Goal: Download file/media

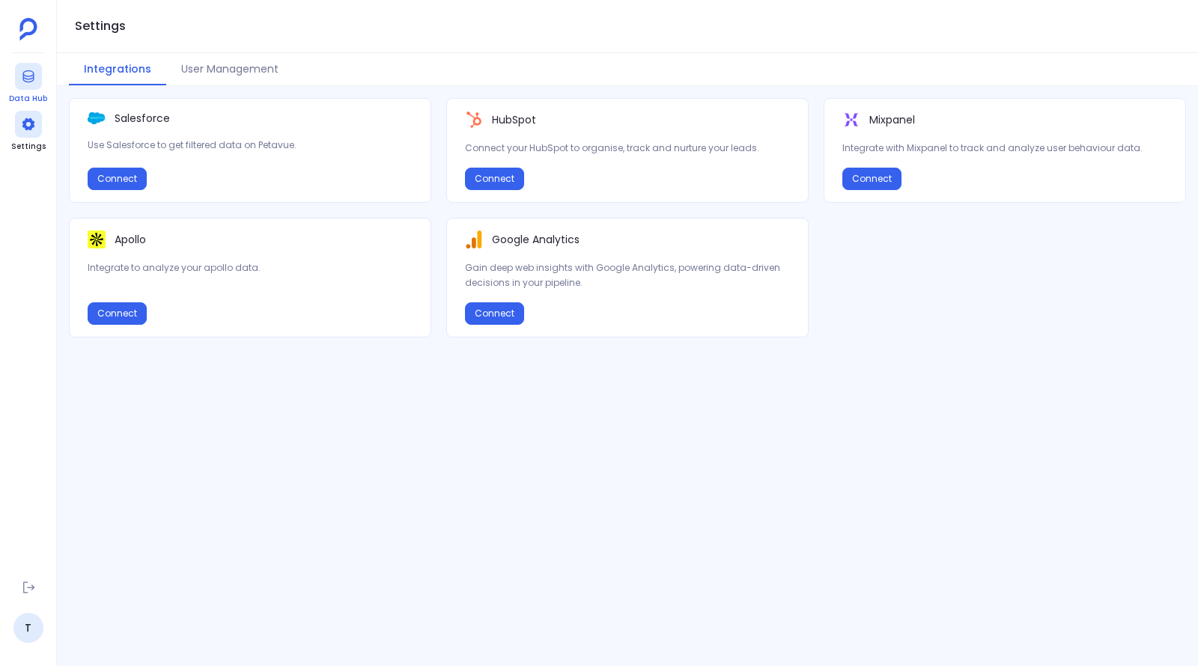
click at [27, 78] on icon at bounding box center [27, 76] width 11 height 12
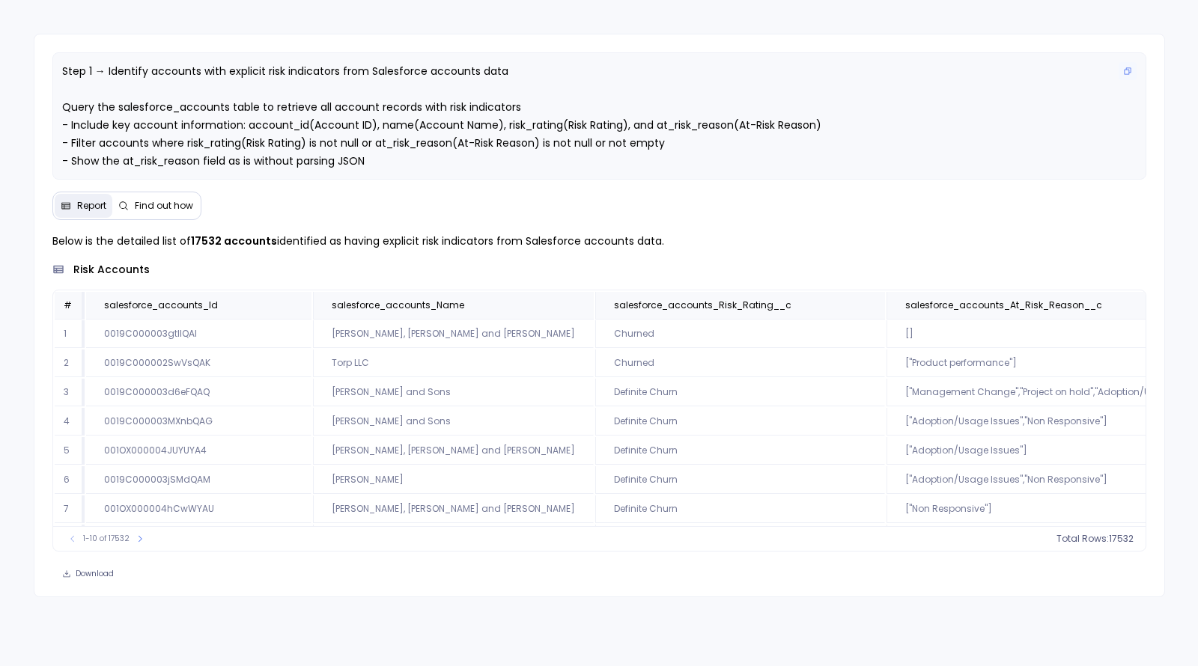
scroll to position [18, 0]
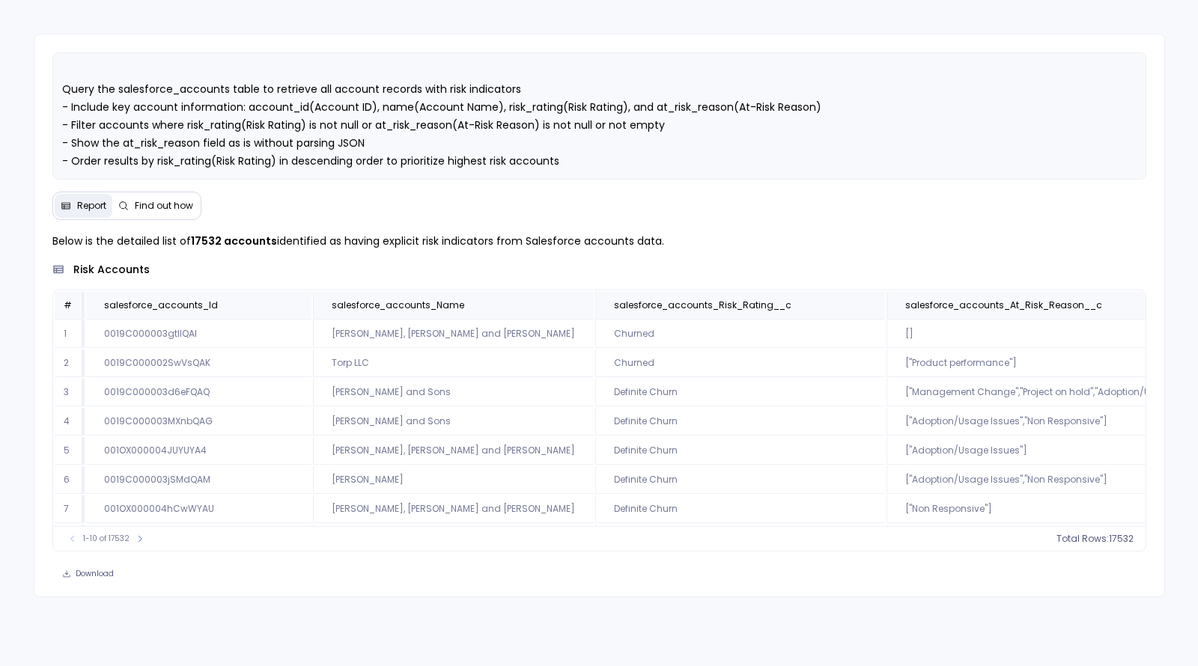
click at [136, 194] on button "Find out how" at bounding box center [155, 206] width 87 height 24
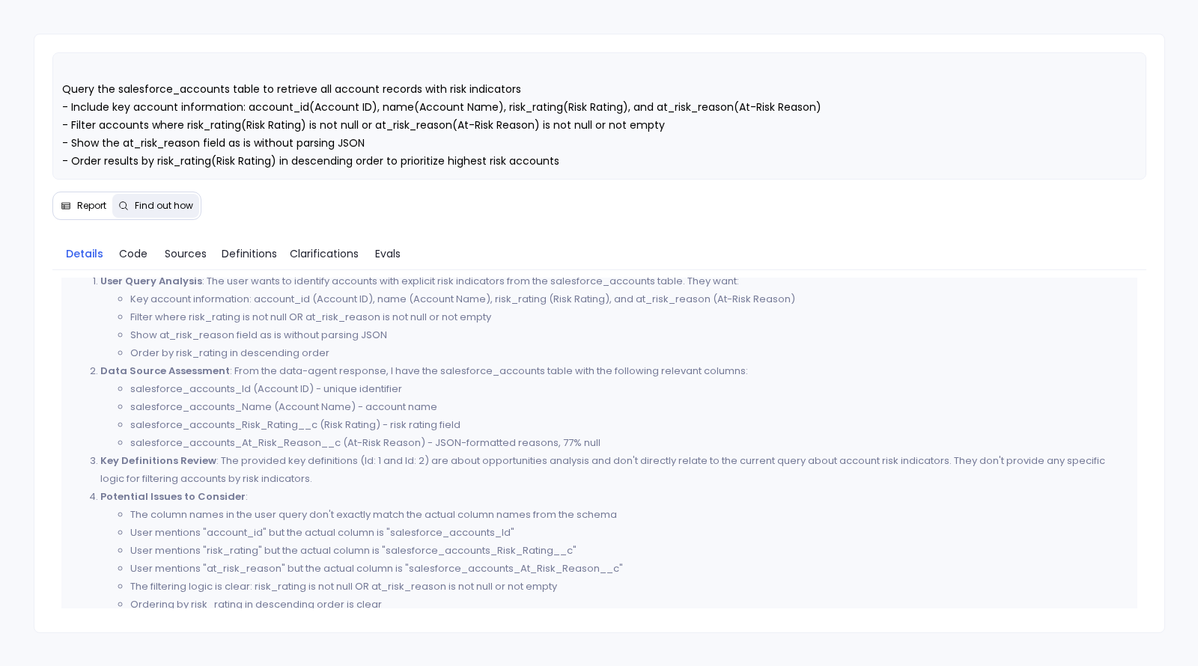
scroll to position [0, 0]
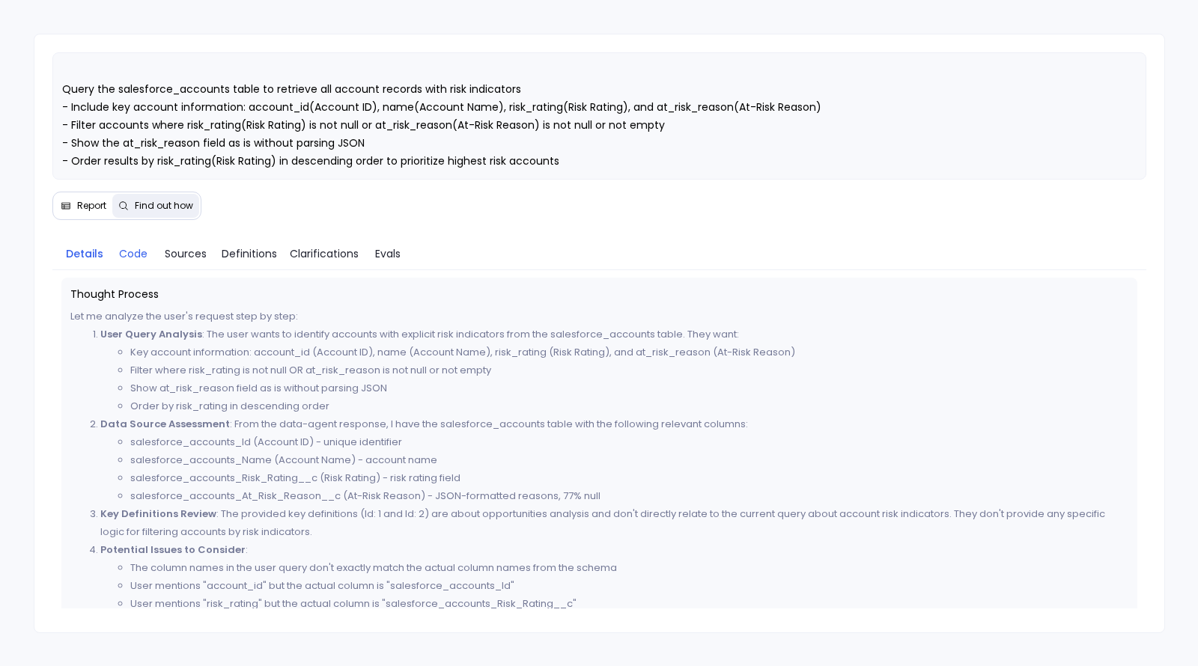
click at [136, 251] on span "Code" at bounding box center [133, 254] width 28 height 16
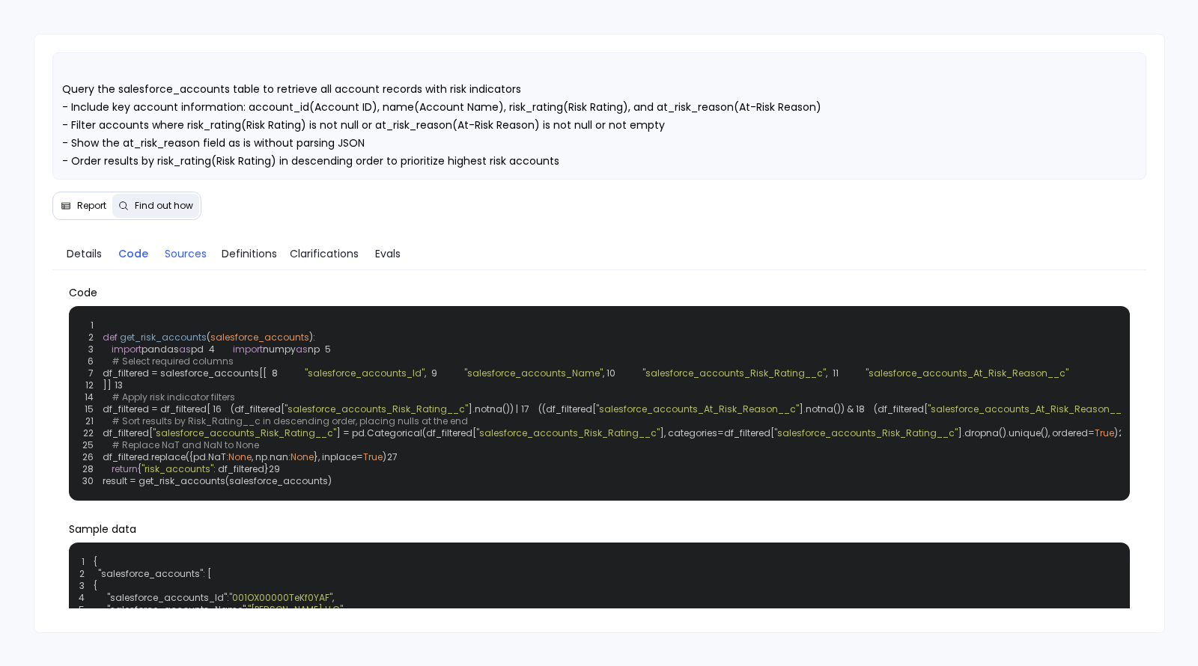
click at [183, 257] on span "Sources" at bounding box center [186, 254] width 42 height 16
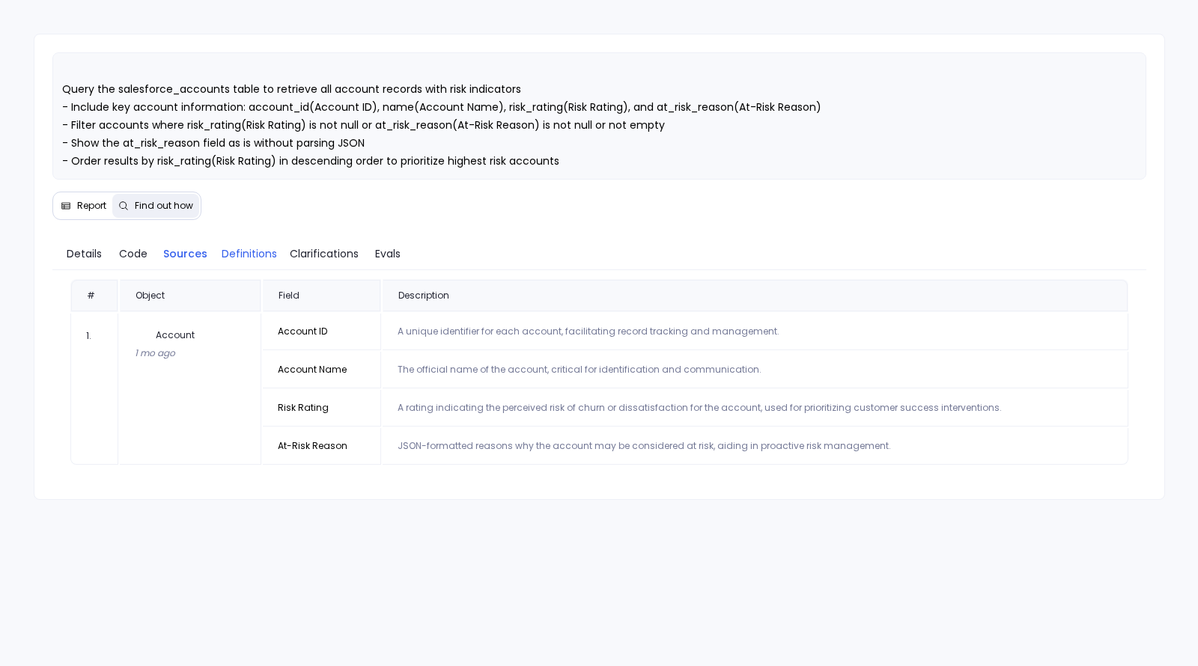
click at [258, 252] on span "Definitions" at bounding box center [249, 254] width 55 height 16
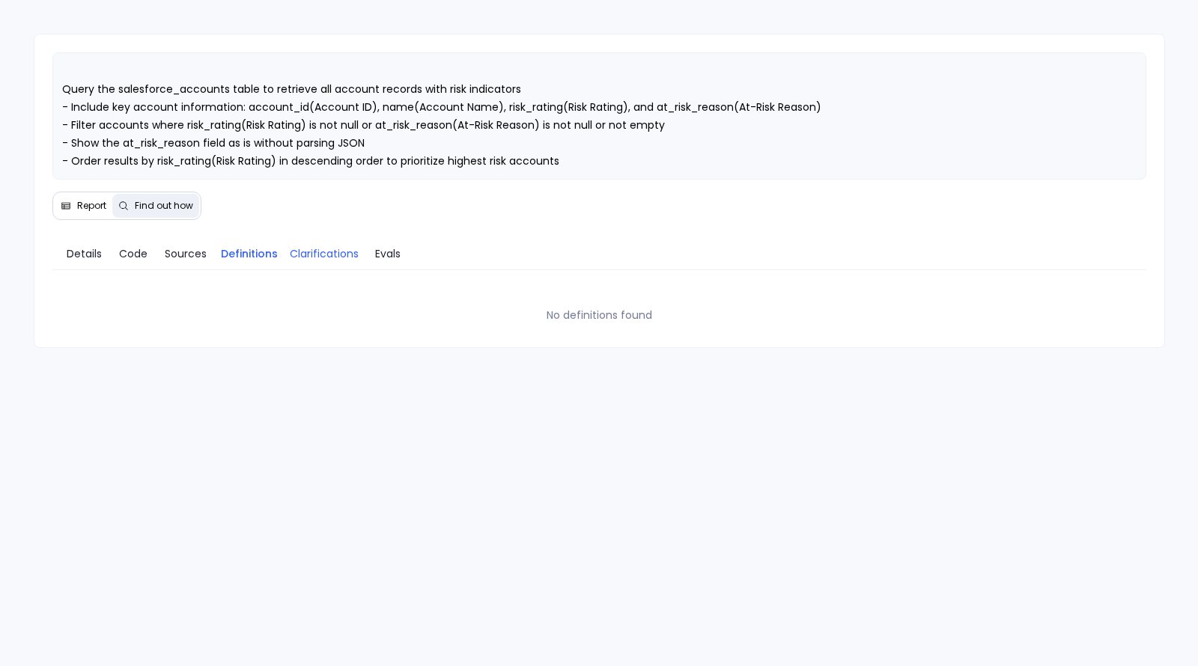
click at [301, 252] on span "Clarifications" at bounding box center [324, 254] width 69 height 16
click at [362, 252] on link "Clarifications" at bounding box center [324, 253] width 82 height 31
click at [380, 252] on span "Evals" at bounding box center [387, 254] width 25 height 16
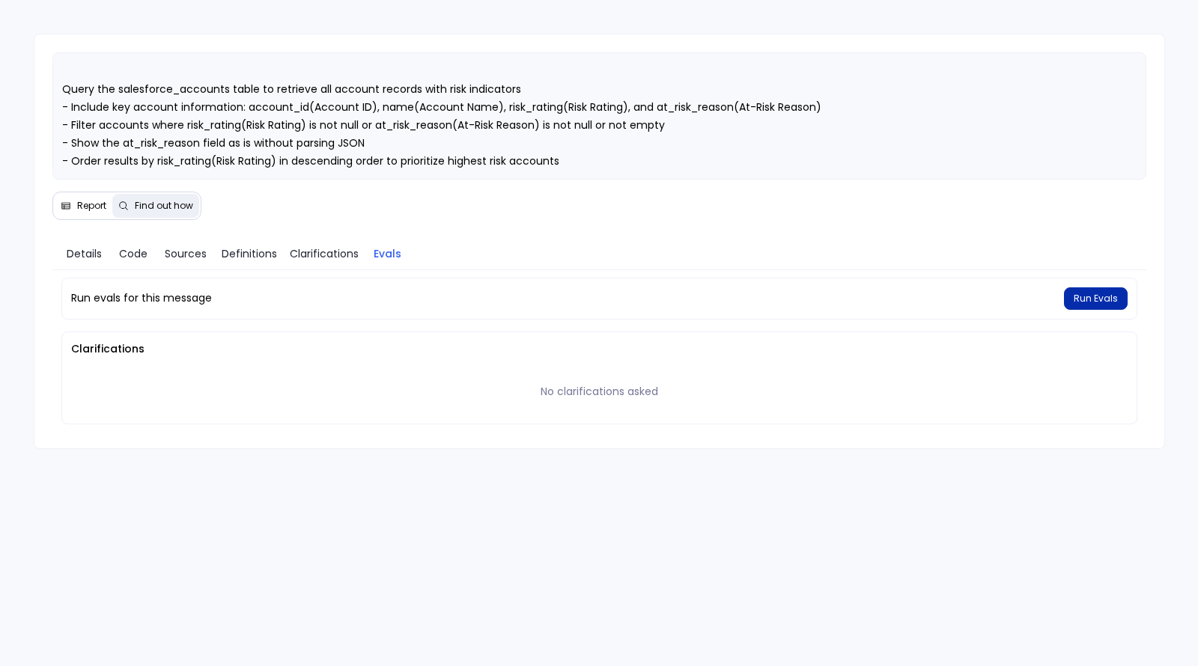
click at [1105, 297] on span "Run Evals" at bounding box center [1096, 299] width 44 height 12
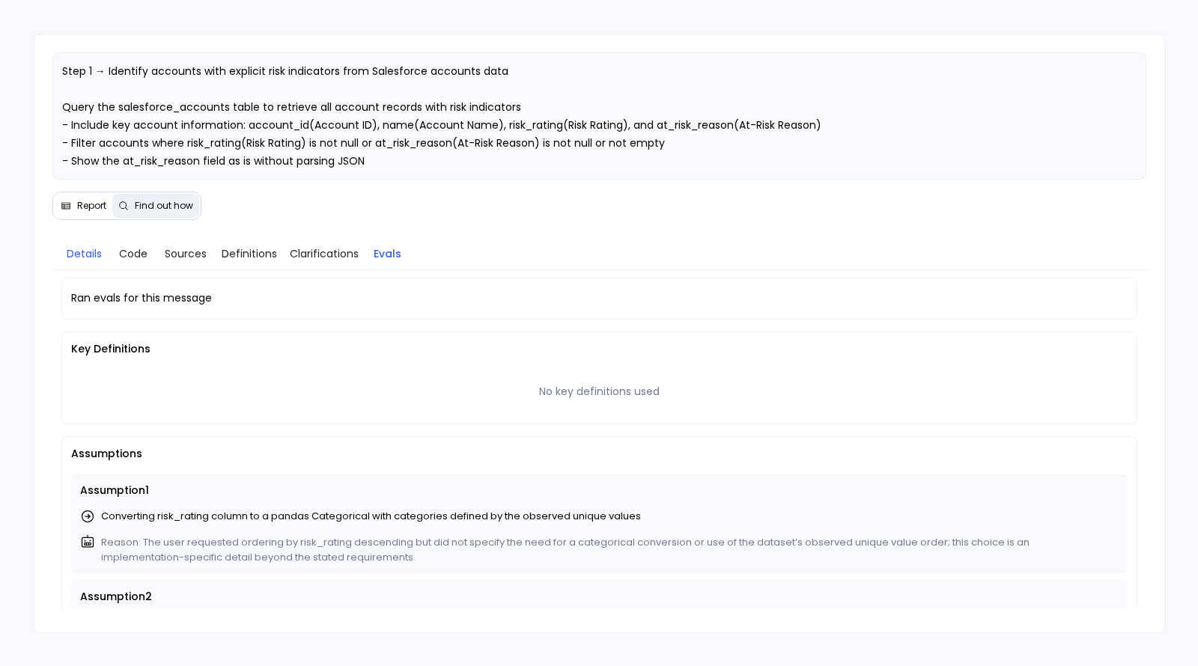
click at [97, 246] on span "Details" at bounding box center [84, 254] width 35 height 16
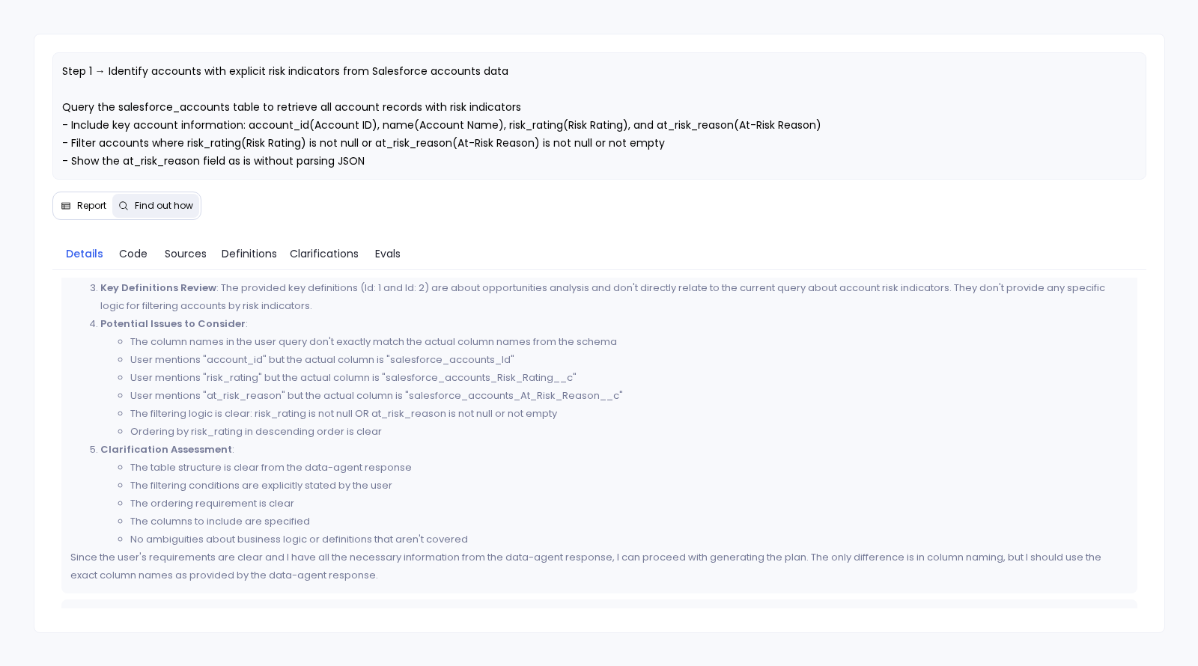
scroll to position [730, 0]
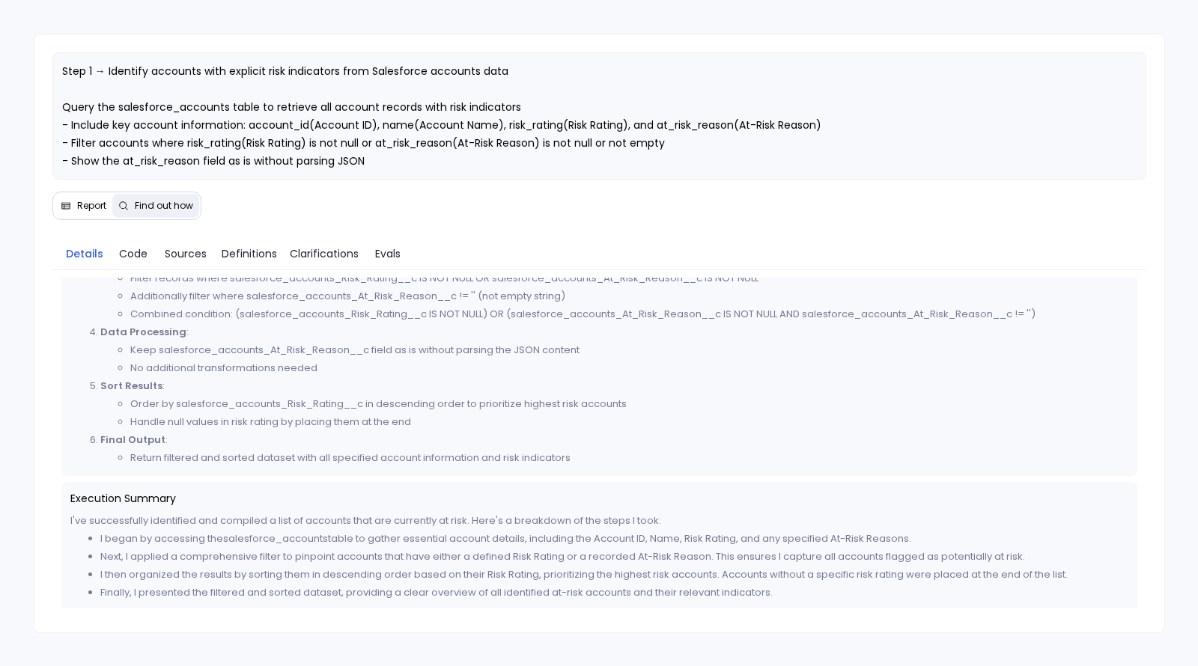
click at [85, 201] on span "Report" at bounding box center [91, 206] width 29 height 12
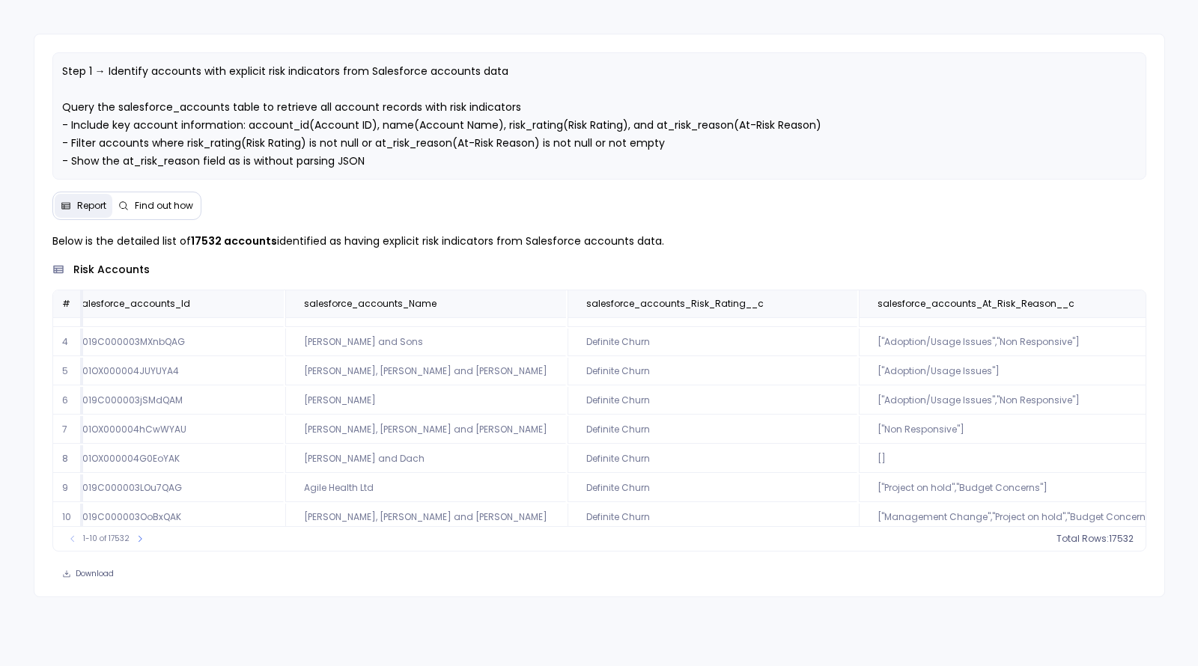
scroll to position [85, 28]
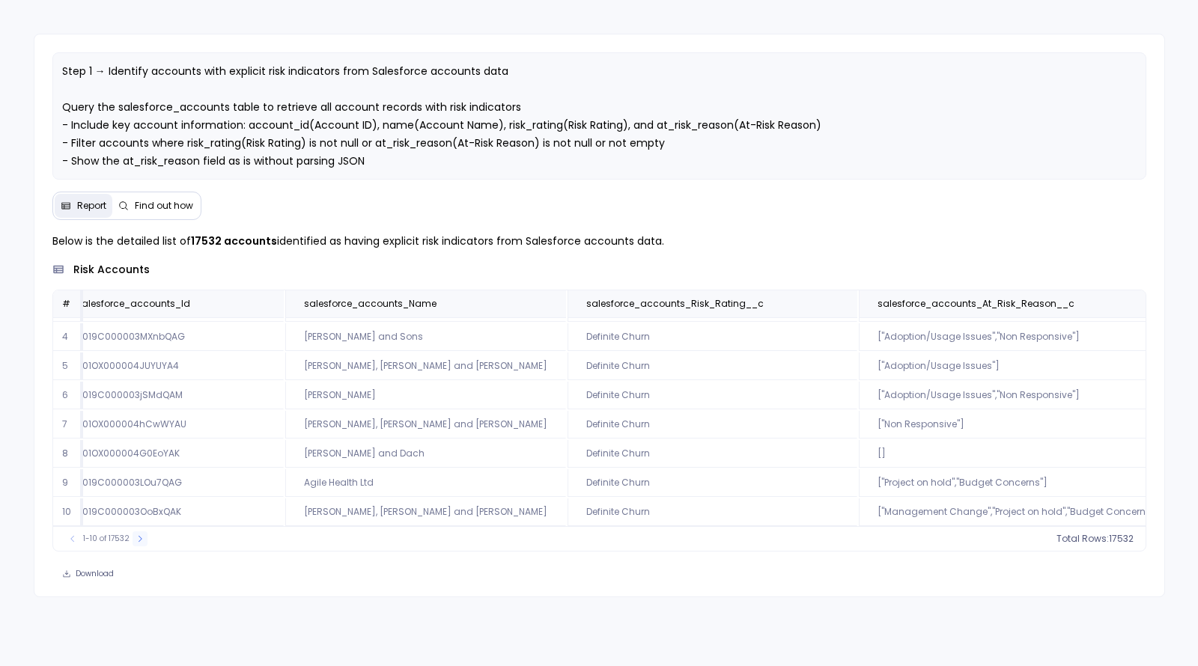
click at [136, 540] on icon at bounding box center [140, 539] width 9 height 9
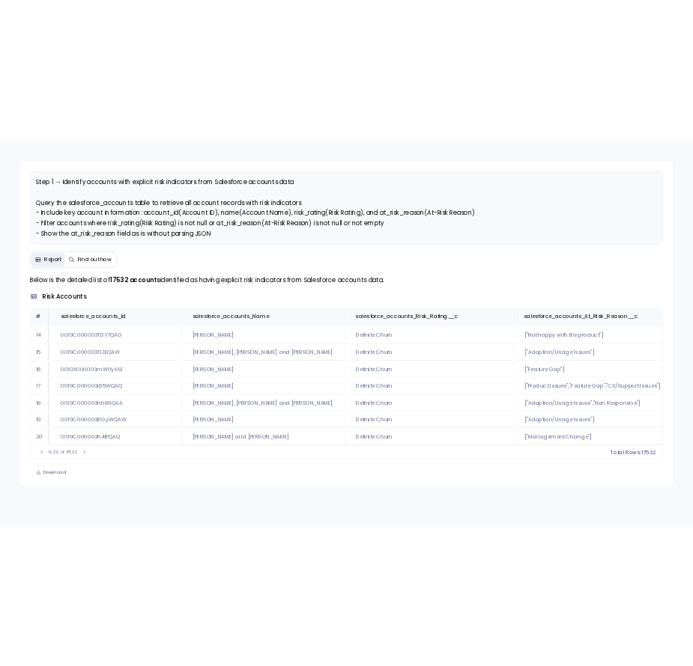
scroll to position [0, 1]
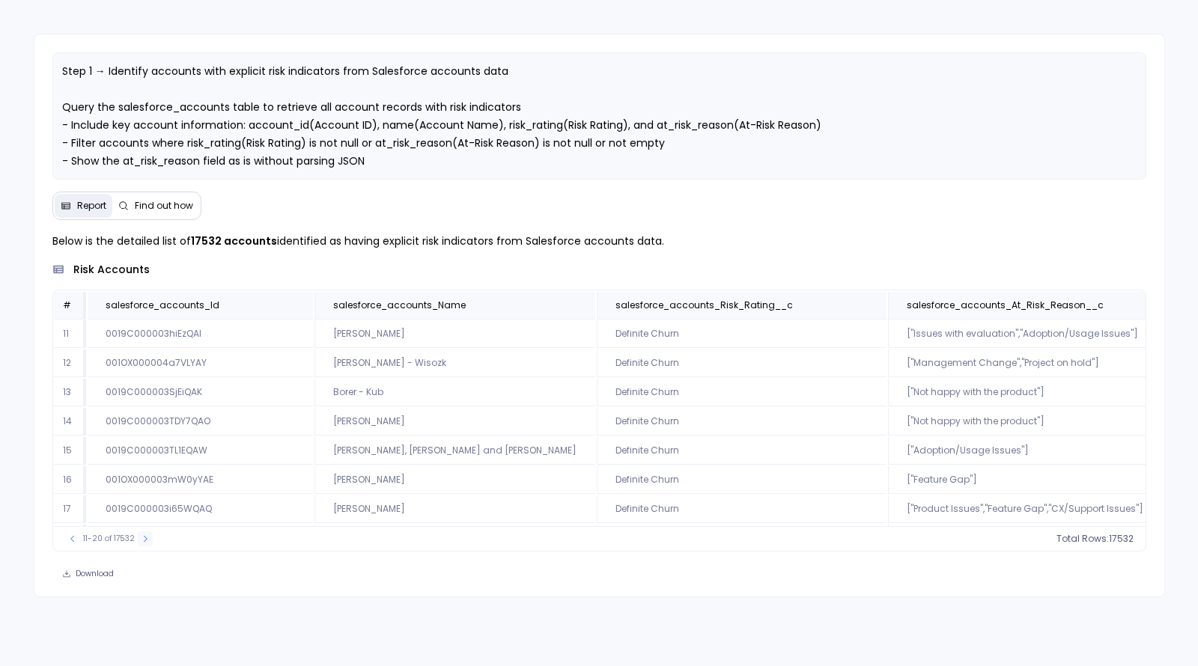
click at [144, 537] on icon at bounding box center [146, 538] width 4 height 6
click at [143, 537] on icon at bounding box center [147, 539] width 9 height 9
click at [143, 537] on icon at bounding box center [146, 539] width 9 height 9
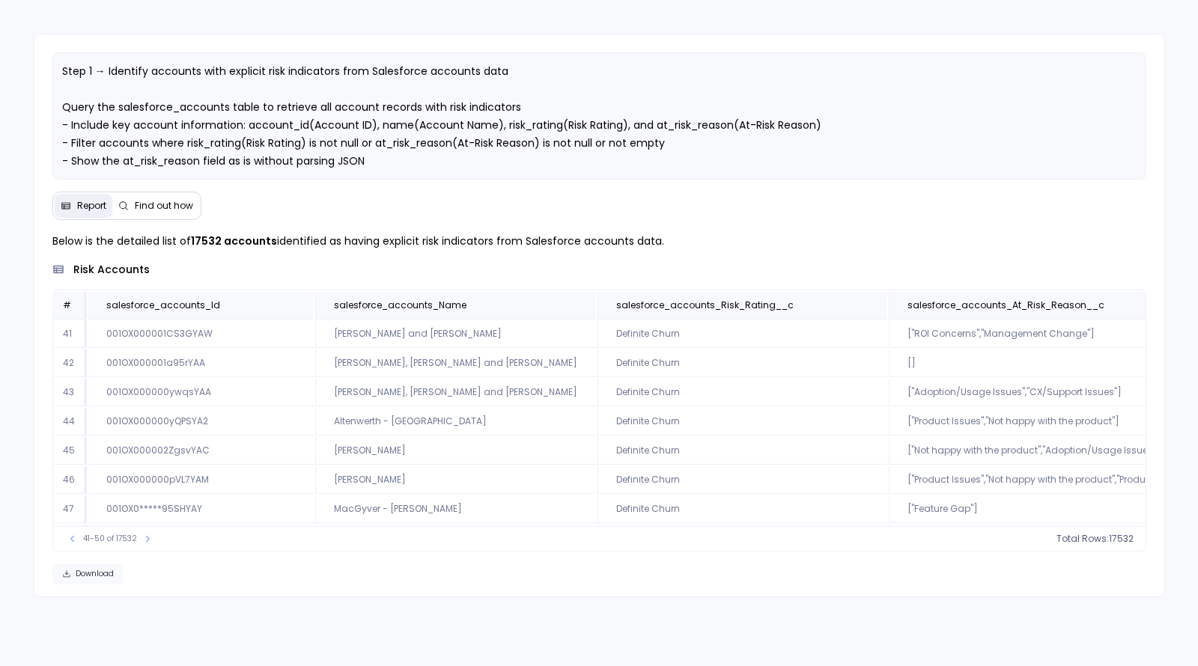
click at [84, 575] on span "Download" at bounding box center [95, 574] width 38 height 10
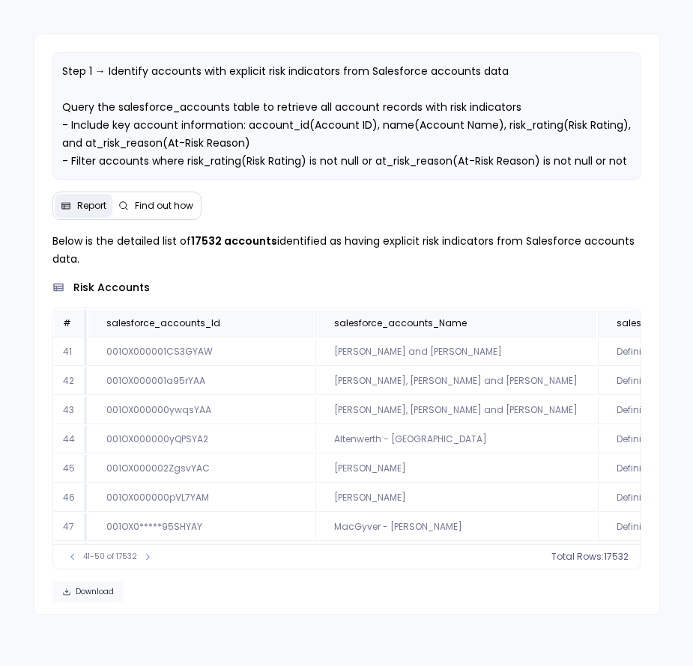
click at [88, 587] on span "Download" at bounding box center [95, 592] width 38 height 10
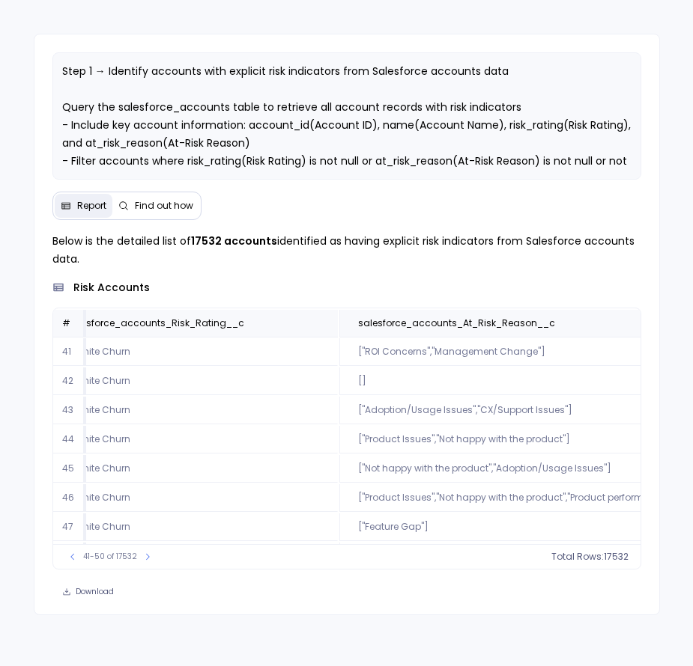
scroll to position [0, 0]
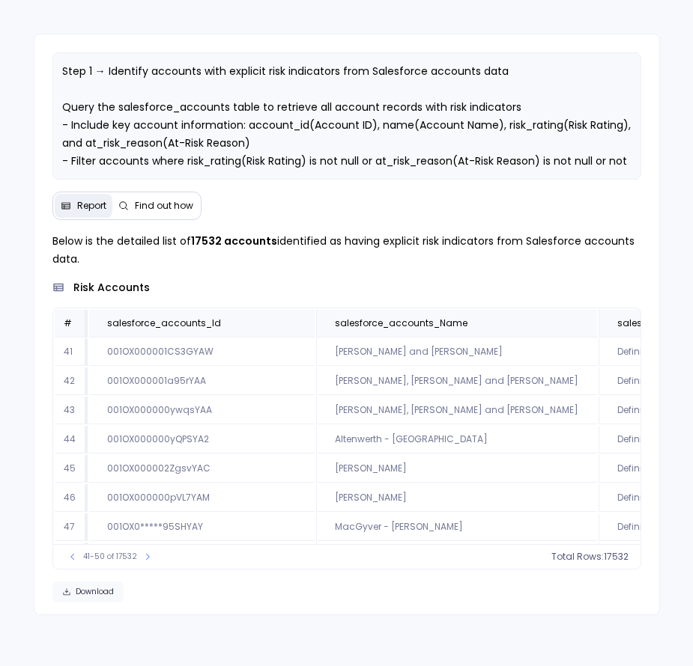
click at [98, 593] on span "Download" at bounding box center [95, 592] width 38 height 10
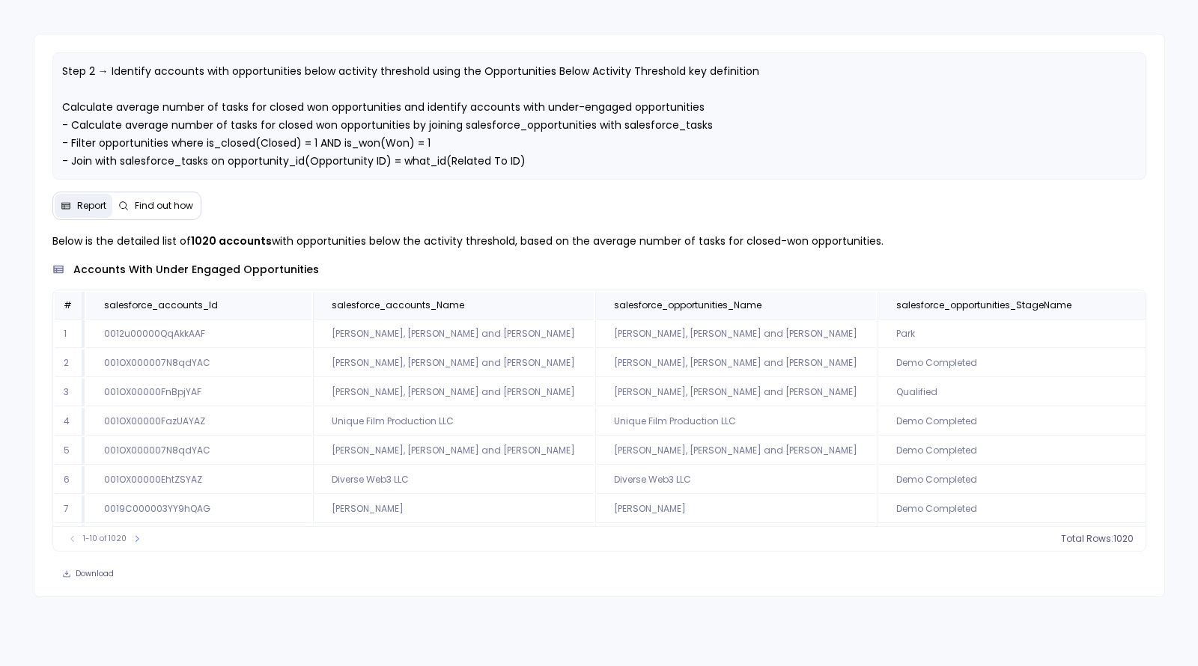
click at [154, 204] on span "Find out how" at bounding box center [164, 206] width 58 height 12
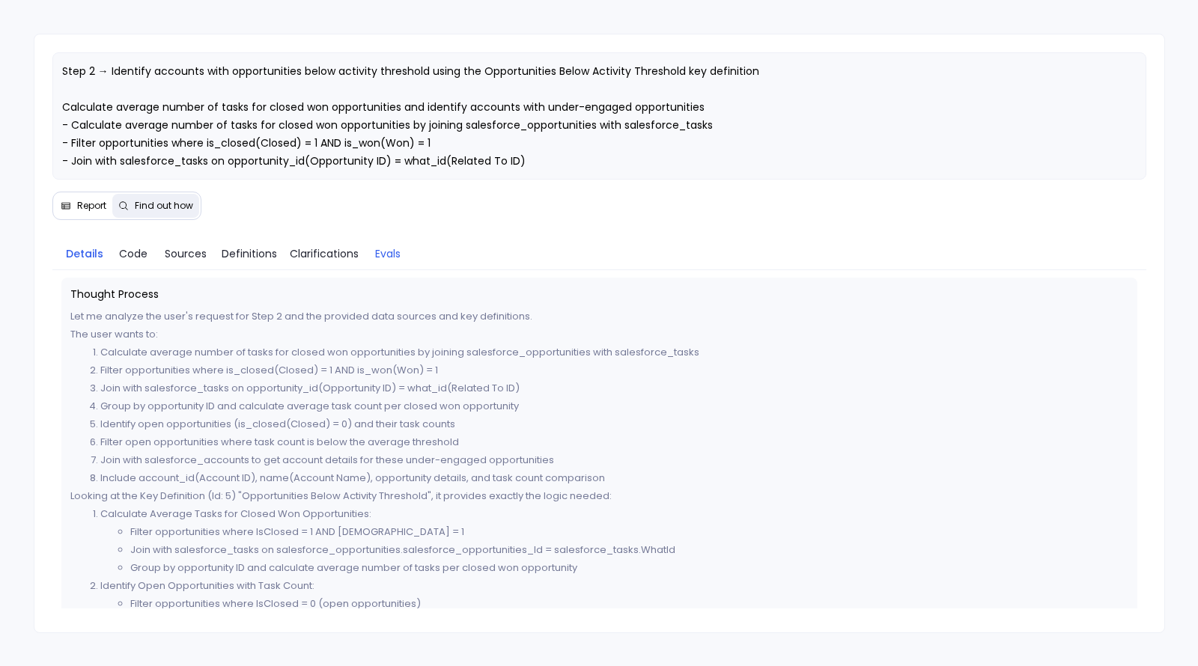
click at [395, 249] on span "Evals" at bounding box center [387, 254] width 25 height 16
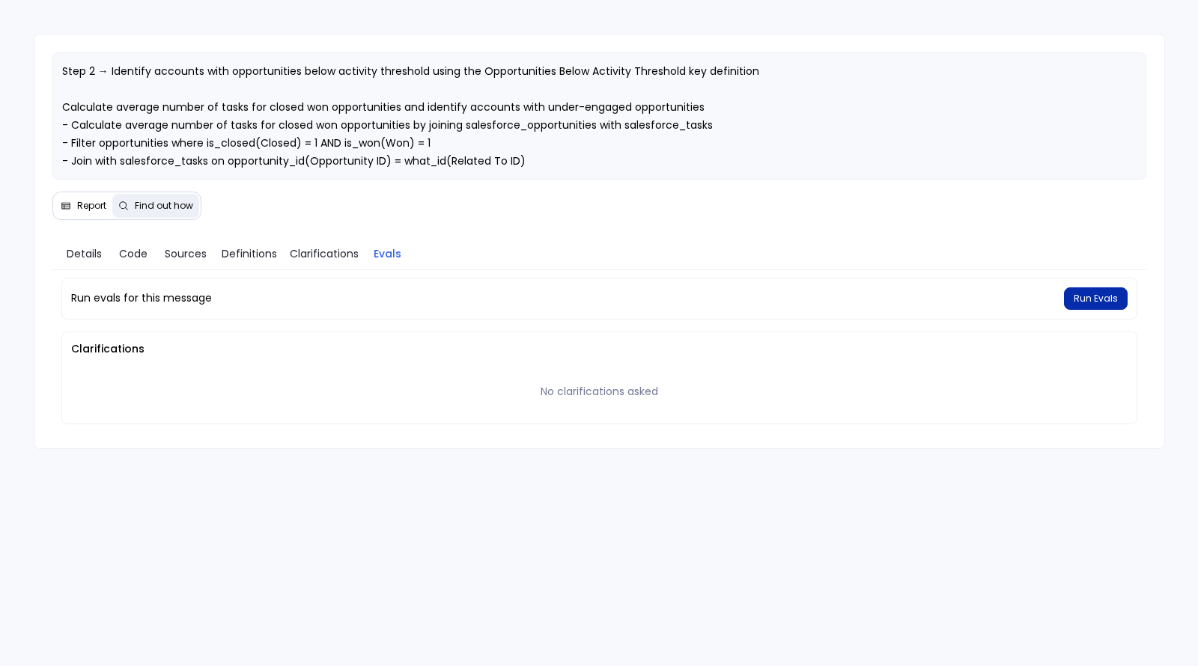
click at [1103, 293] on span "Run Evals" at bounding box center [1096, 299] width 44 height 12
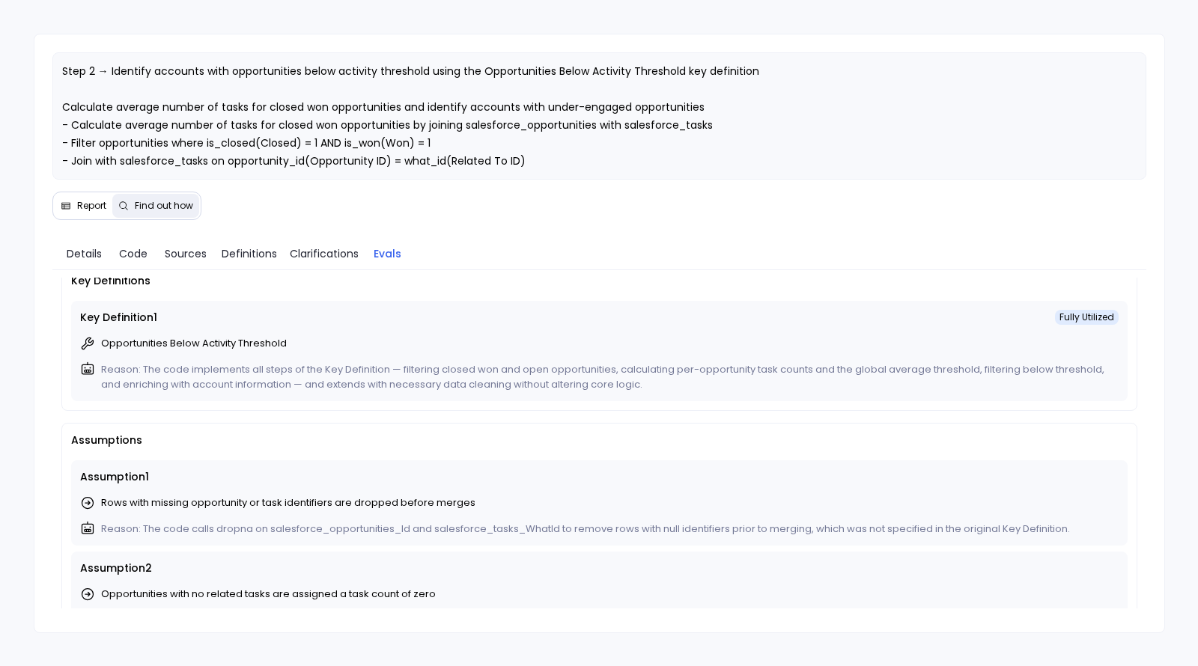
scroll to position [90, 0]
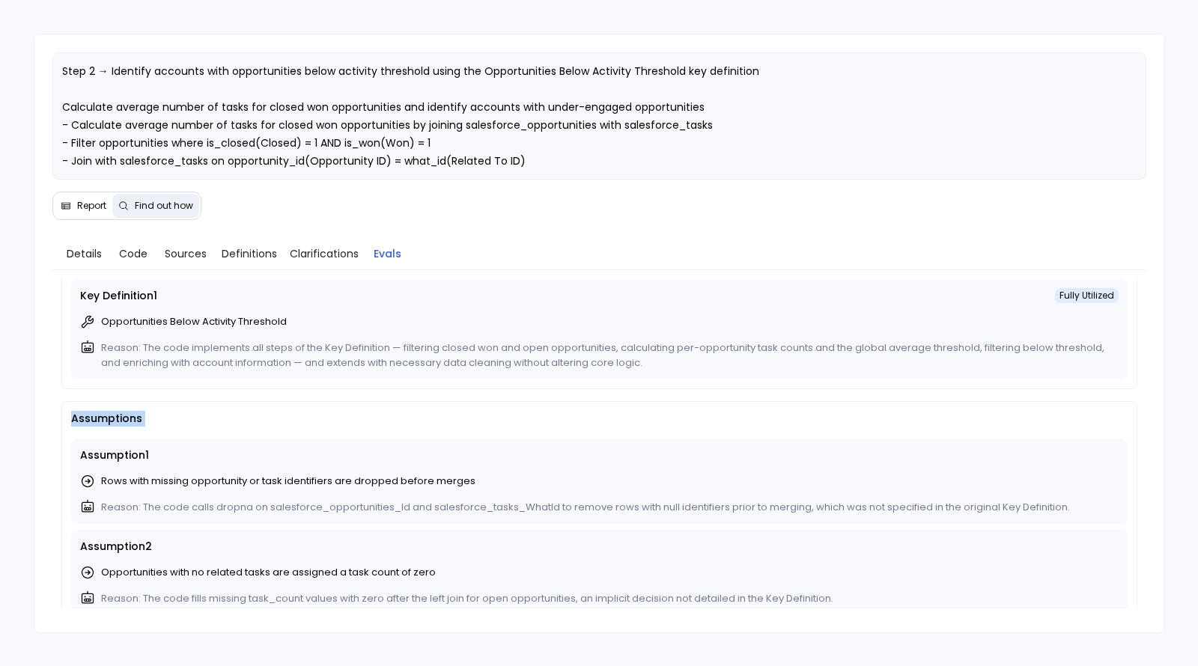
drag, startPoint x: 67, startPoint y: 415, endPoint x: 183, endPoint y: 432, distance: 116.6
click at [183, 432] on div "Assumptions Assumption 1 Rows with missing opportunity or task identifiers are …" at bounding box center [599, 558] width 1076 height 315
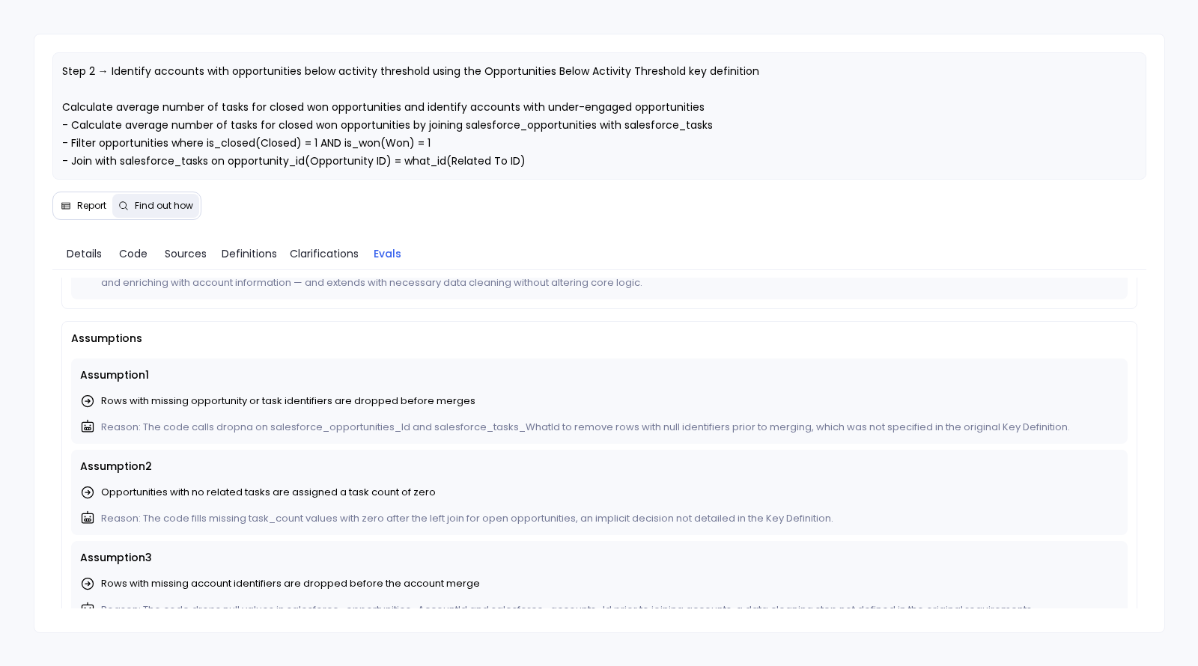
scroll to position [0, 0]
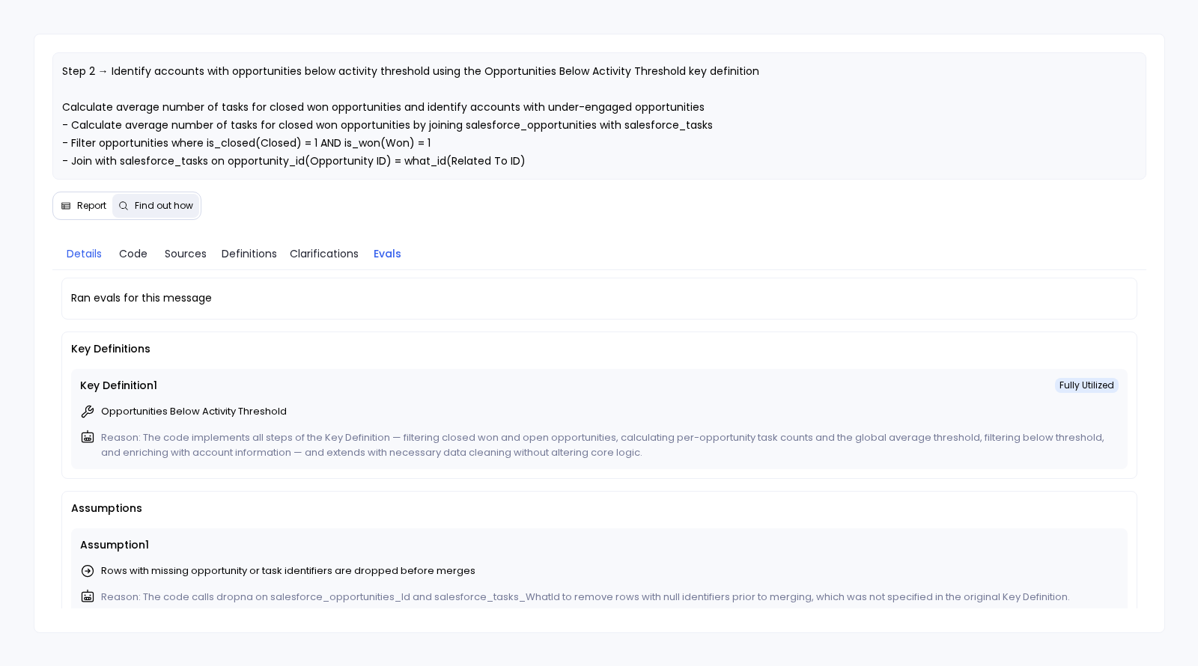
click at [84, 249] on span "Details" at bounding box center [84, 254] width 35 height 16
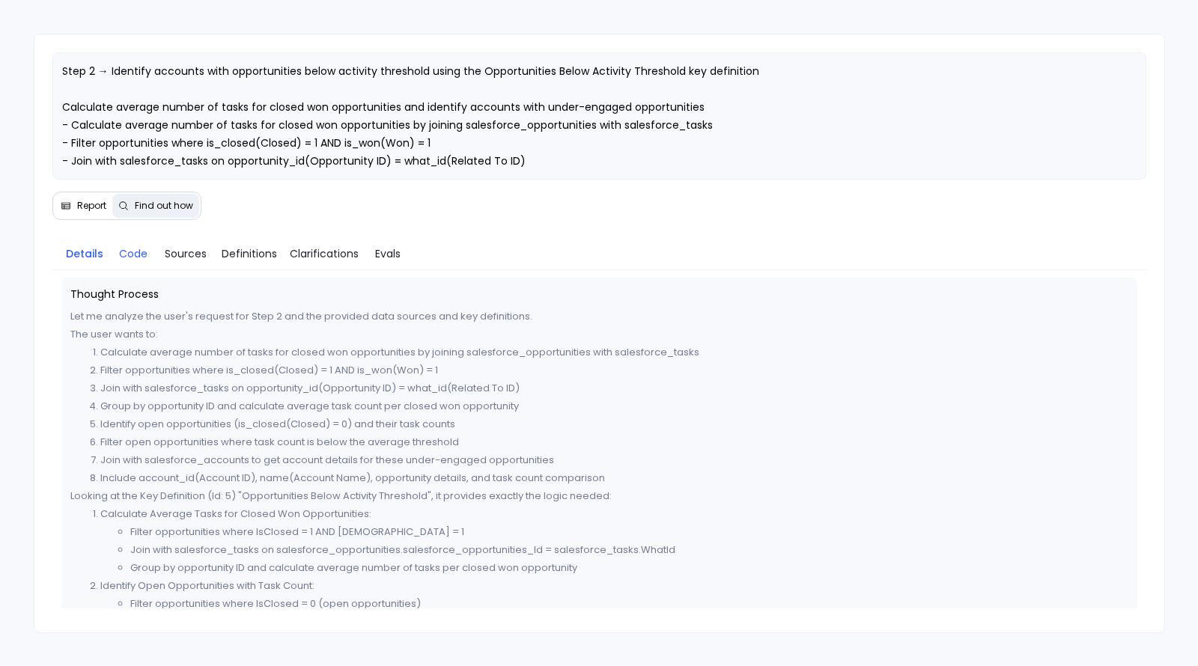
click at [123, 250] on span "Code" at bounding box center [133, 254] width 28 height 16
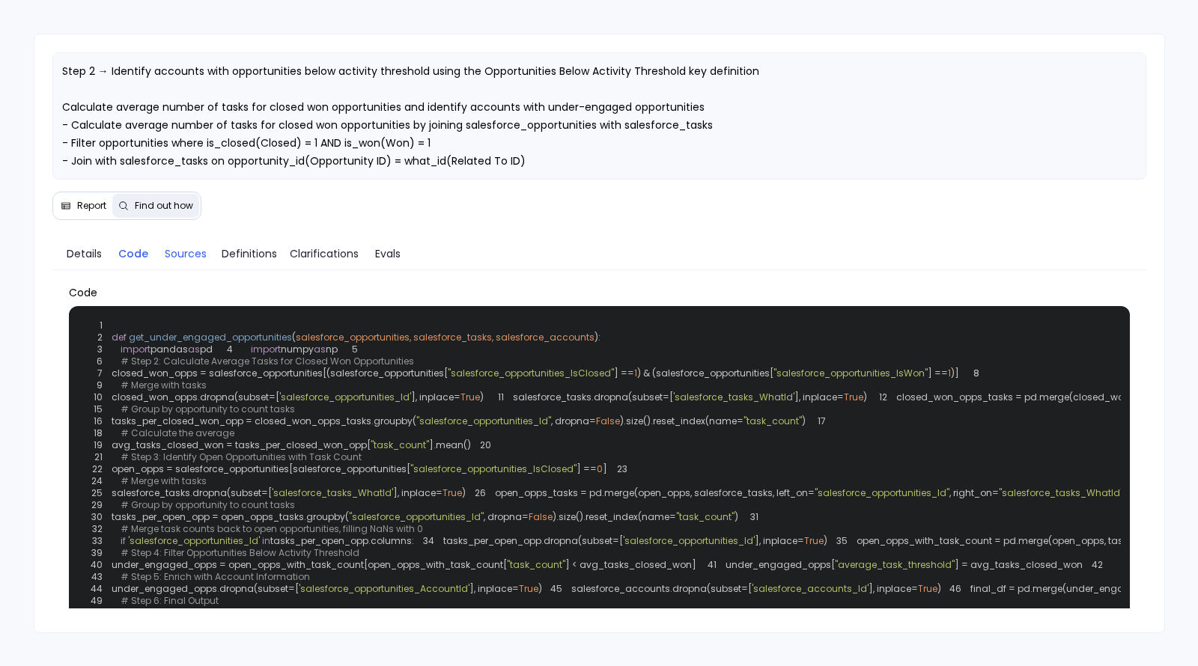
click at [183, 254] on span "Sources" at bounding box center [186, 254] width 42 height 16
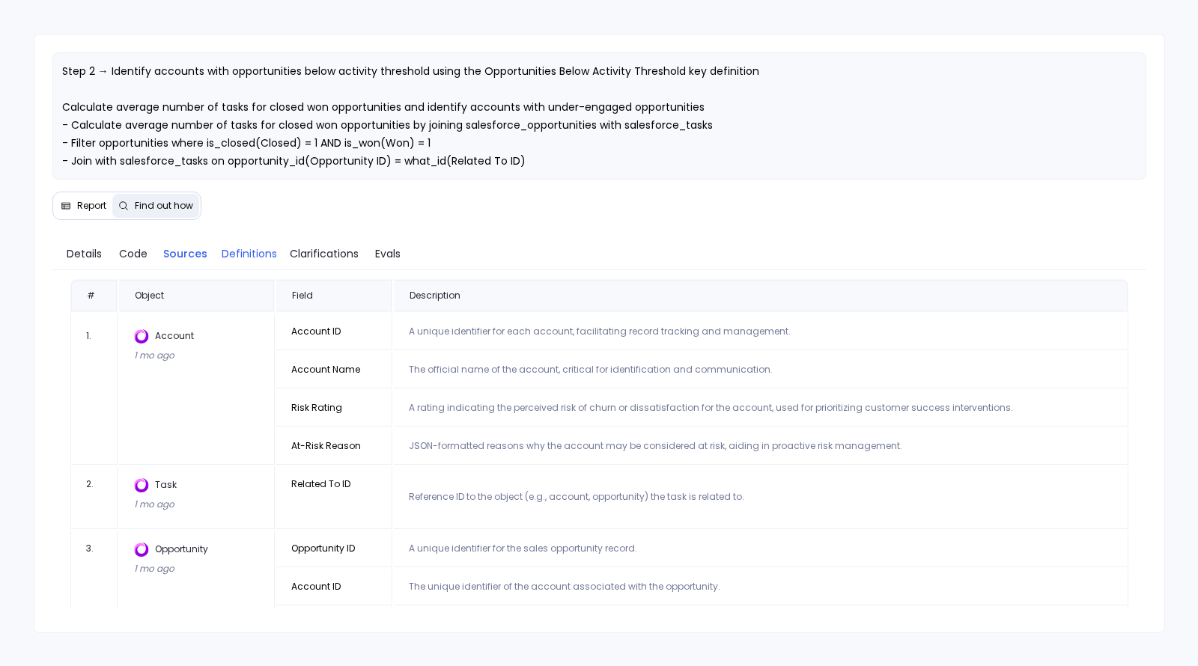
click at [253, 246] on span "Definitions" at bounding box center [249, 254] width 55 height 16
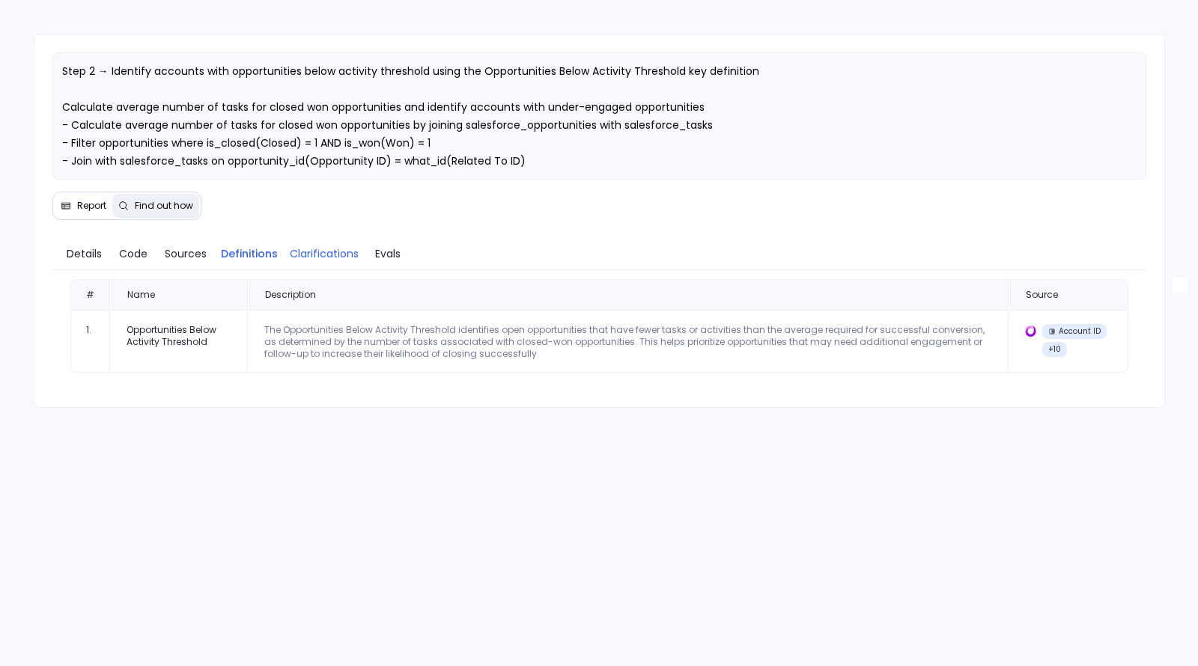
click at [299, 246] on span "Clarifications" at bounding box center [324, 254] width 69 height 16
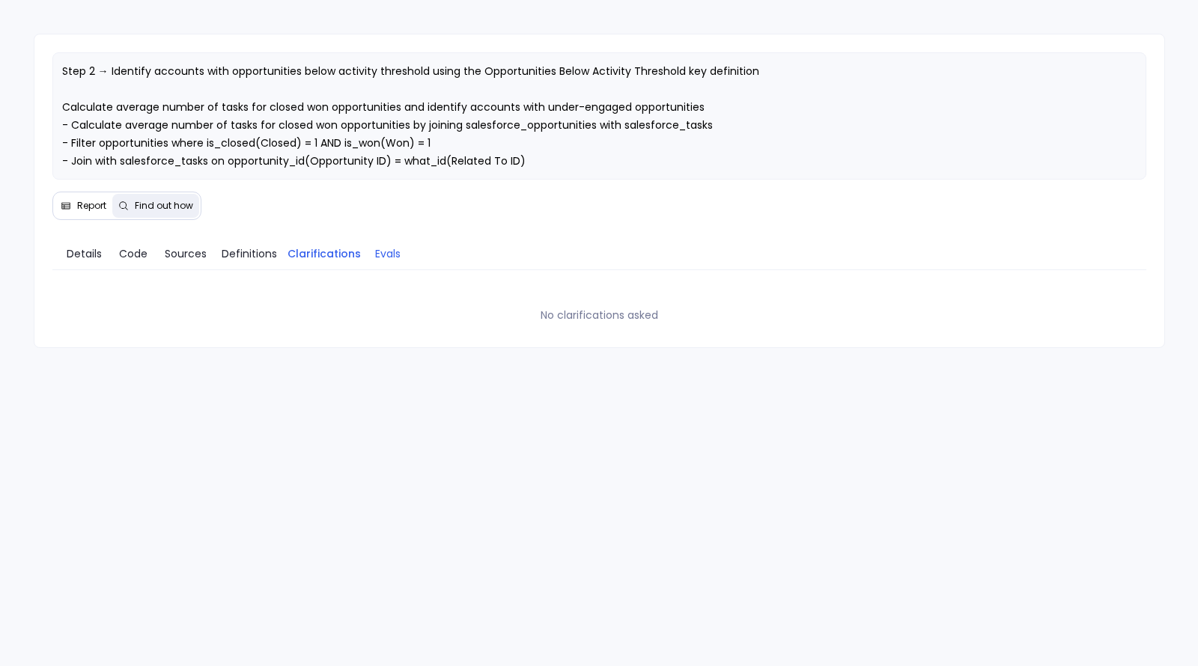
click at [388, 251] on span "Evals" at bounding box center [387, 254] width 25 height 16
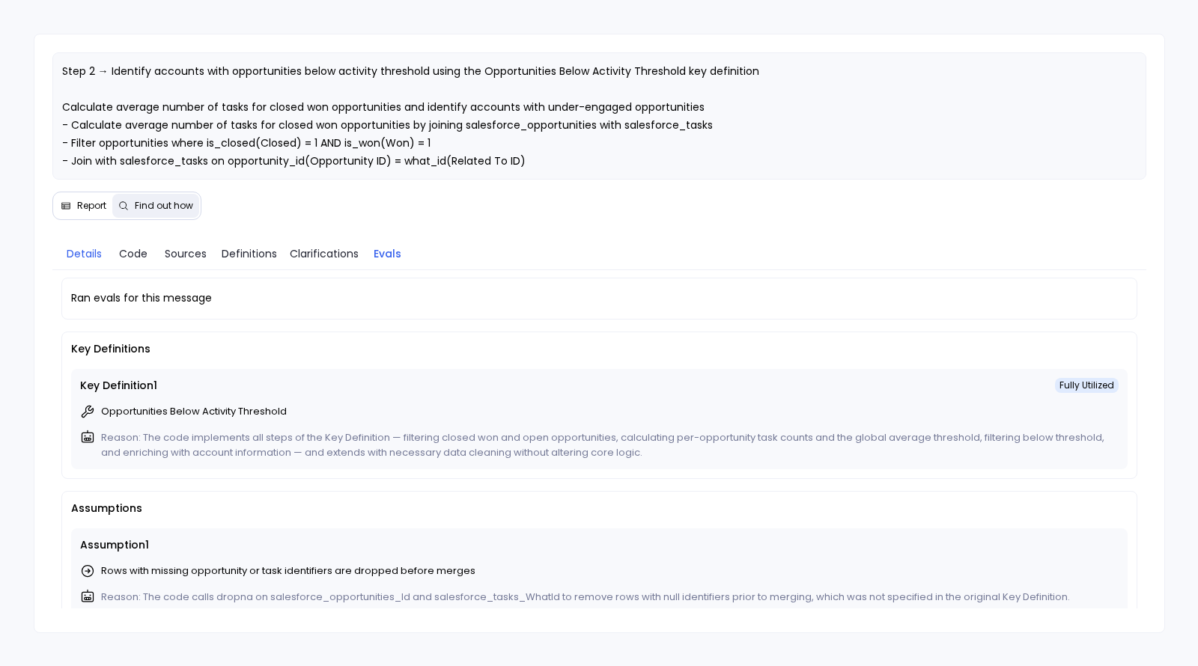
click at [86, 248] on span "Details" at bounding box center [84, 254] width 35 height 16
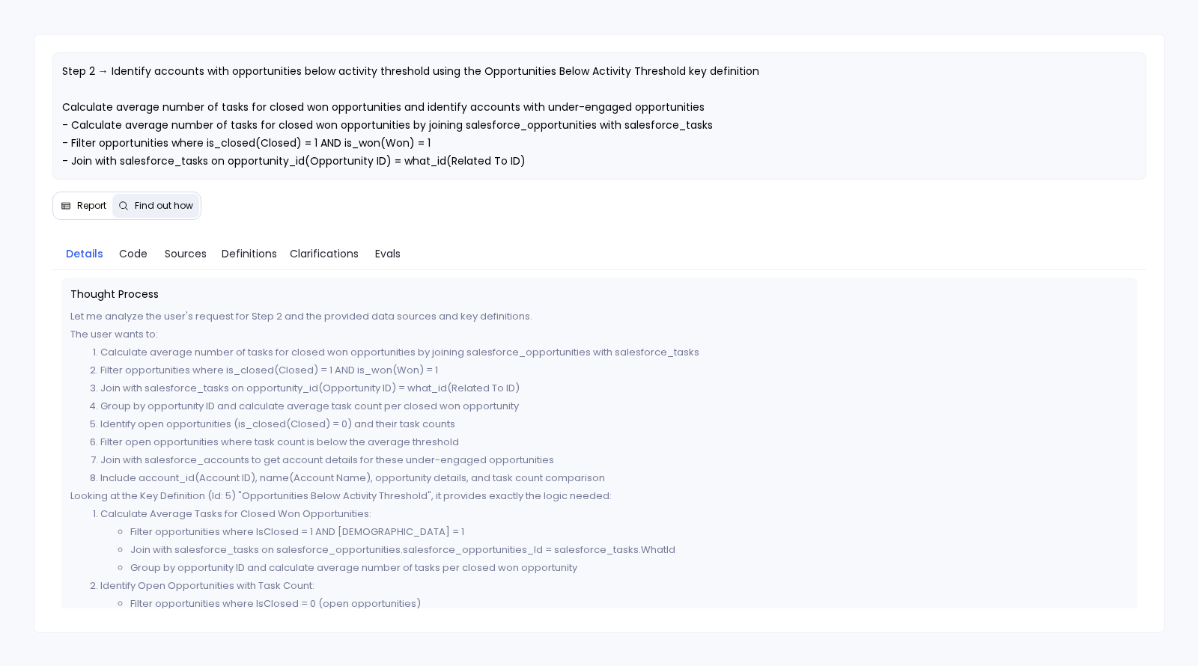
click at [88, 204] on span "Report" at bounding box center [91, 206] width 29 height 12
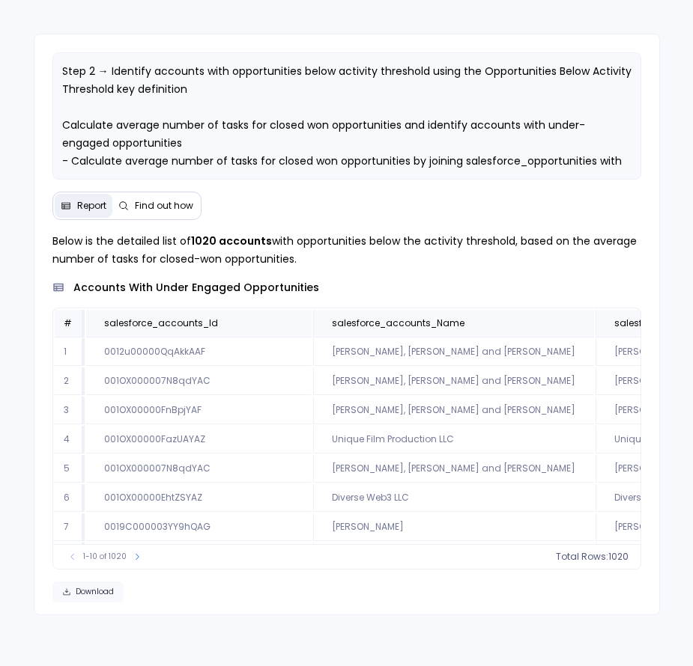
click at [88, 589] on span "Download" at bounding box center [95, 592] width 38 height 10
